Goal: Find specific page/section: Find specific page/section

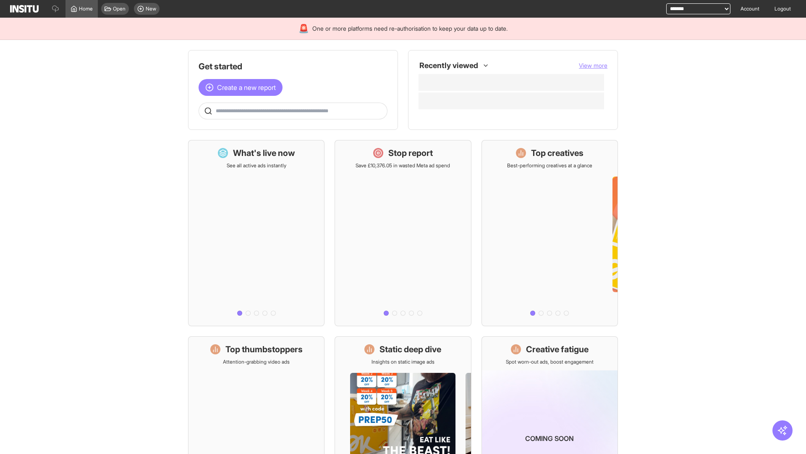
select select "**********"
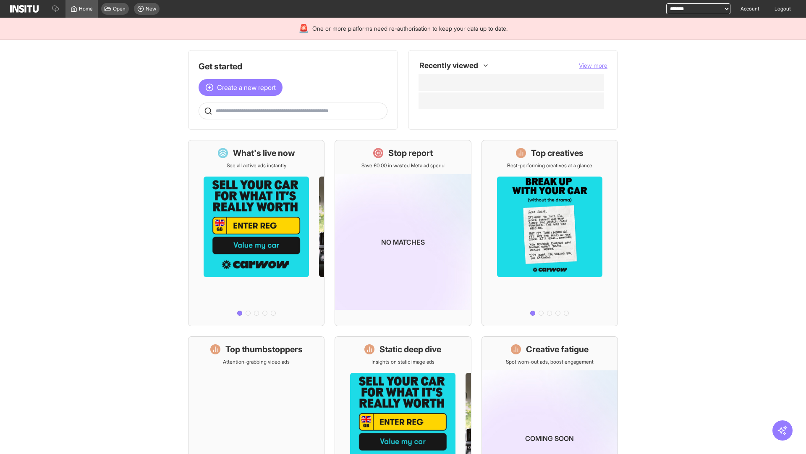
select select "**********"
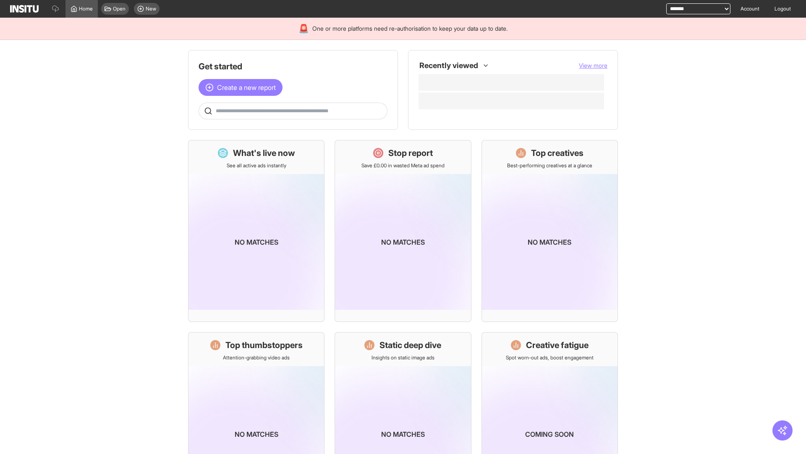
select select "**********"
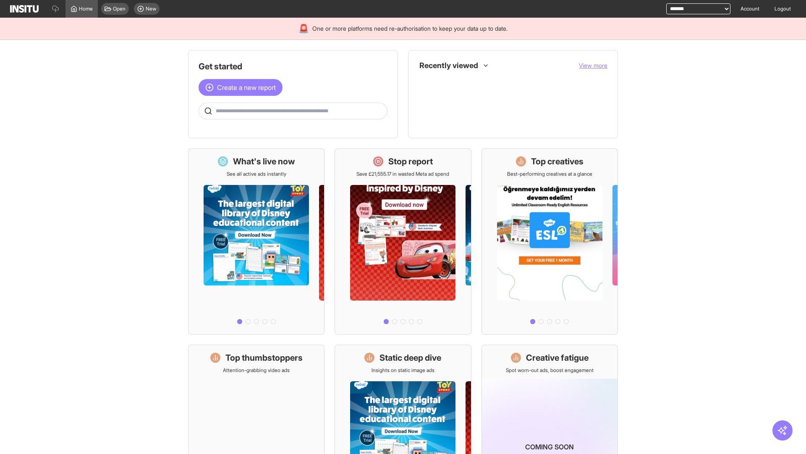
select select "**********"
